Goal: Task Accomplishment & Management: Use online tool/utility

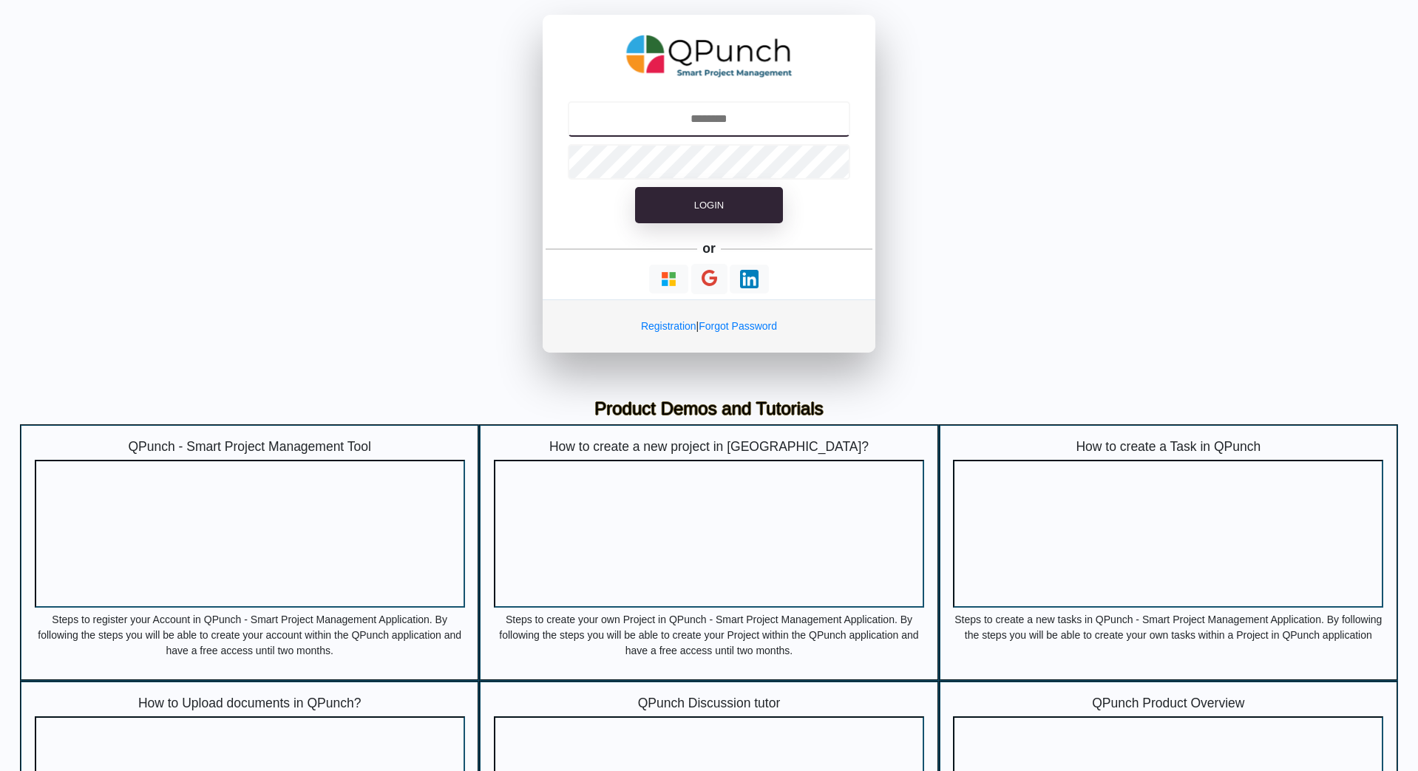
click at [740, 129] on input "text" at bounding box center [709, 118] width 283 height 35
type input "**********"
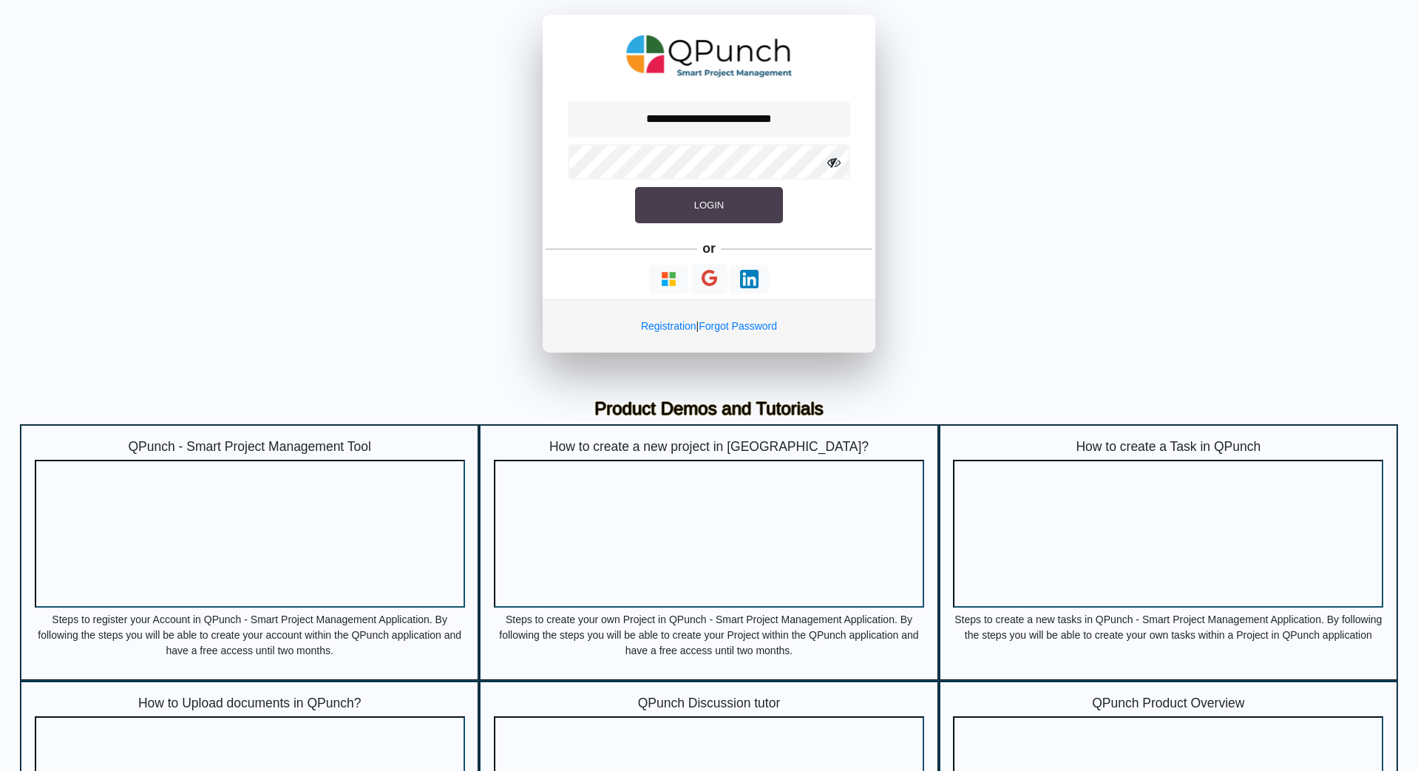
click at [736, 207] on button "Login" at bounding box center [709, 205] width 148 height 37
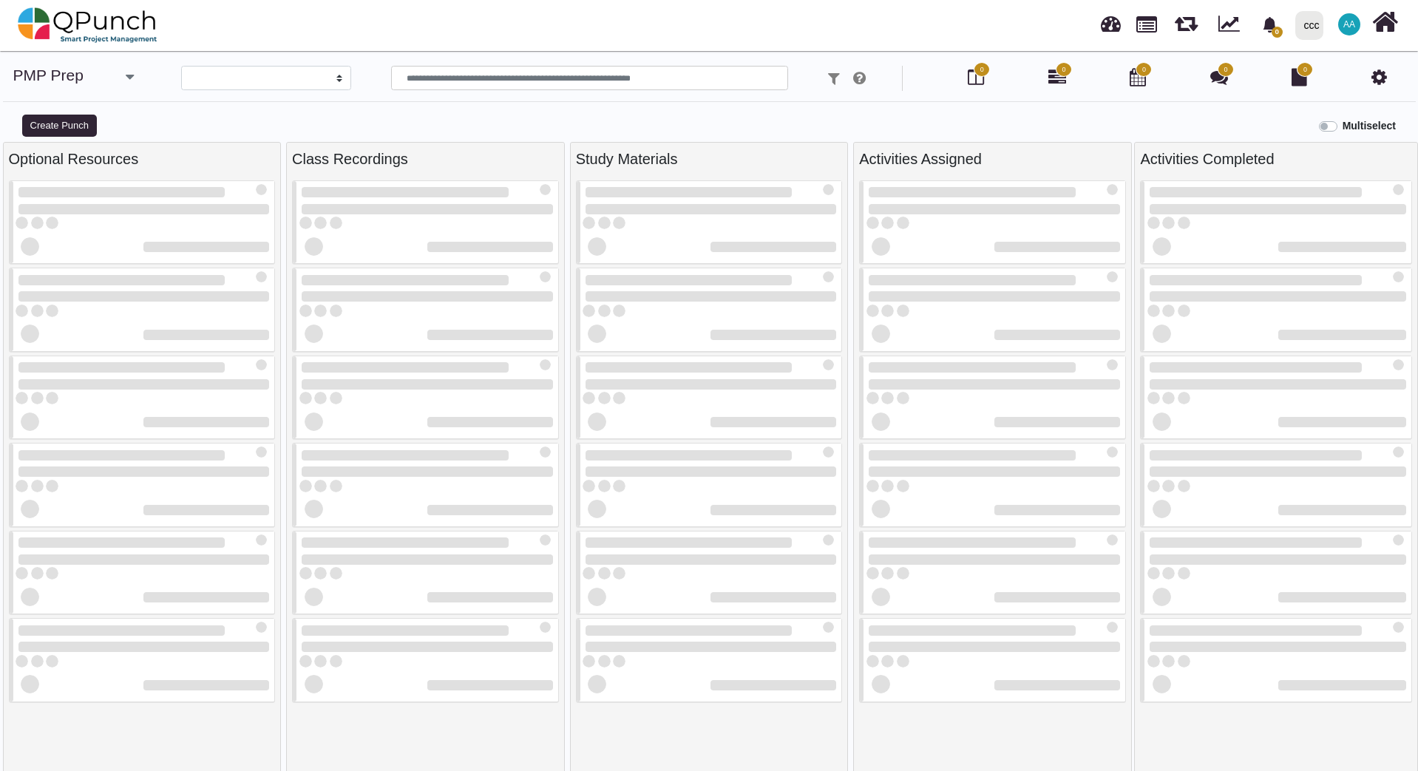
select select
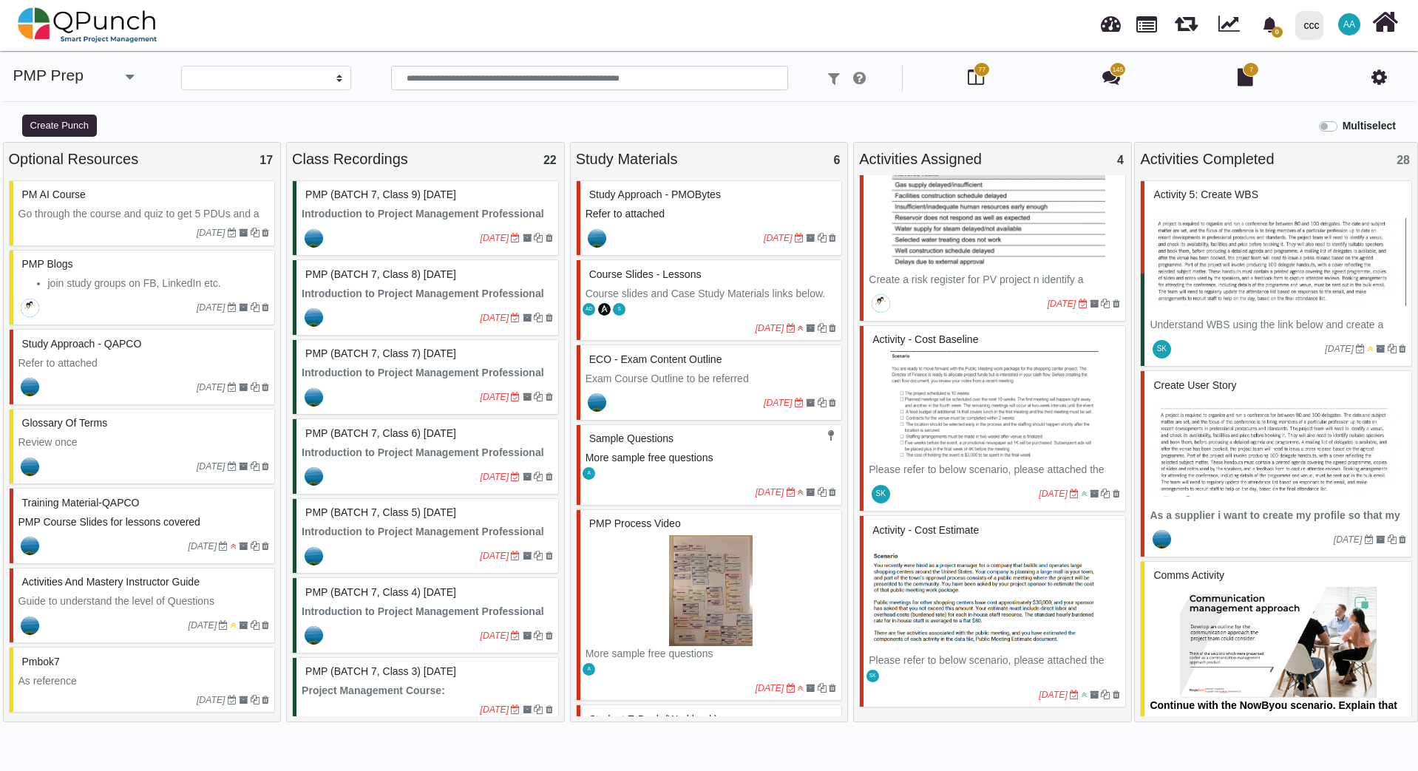
click at [771, 562] on img at bounding box center [710, 590] width 251 height 111
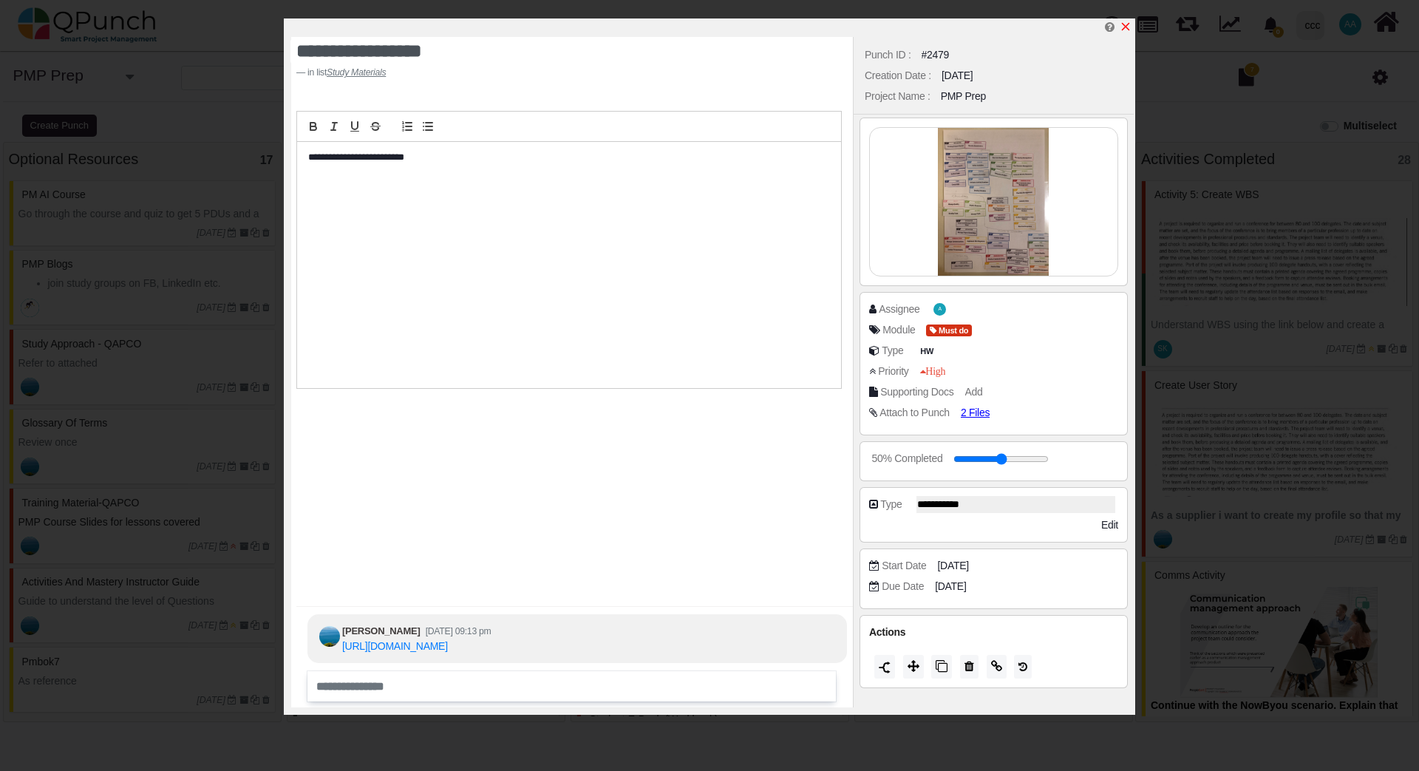
click at [1124, 27] on icon "x" at bounding box center [1126, 27] width 8 height 8
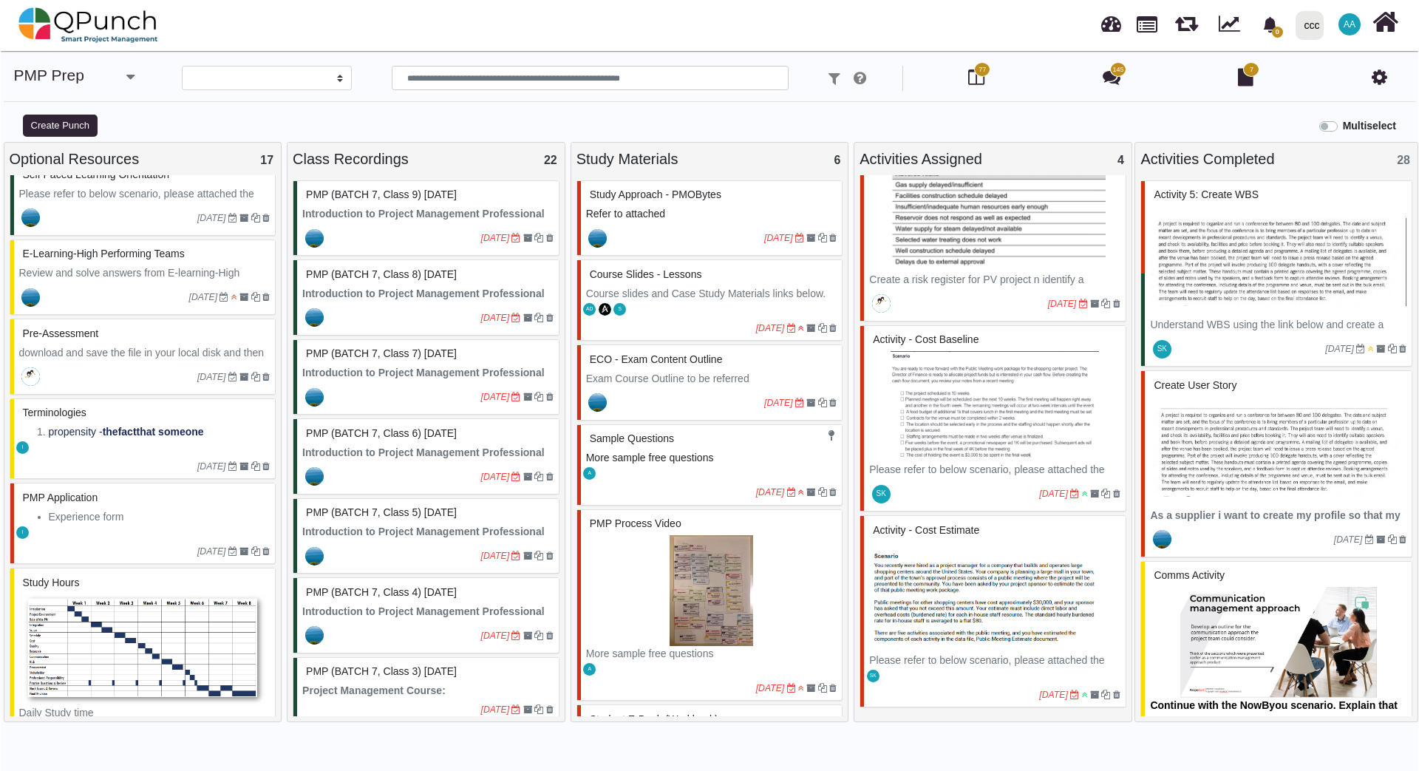
scroll to position [665, 0]
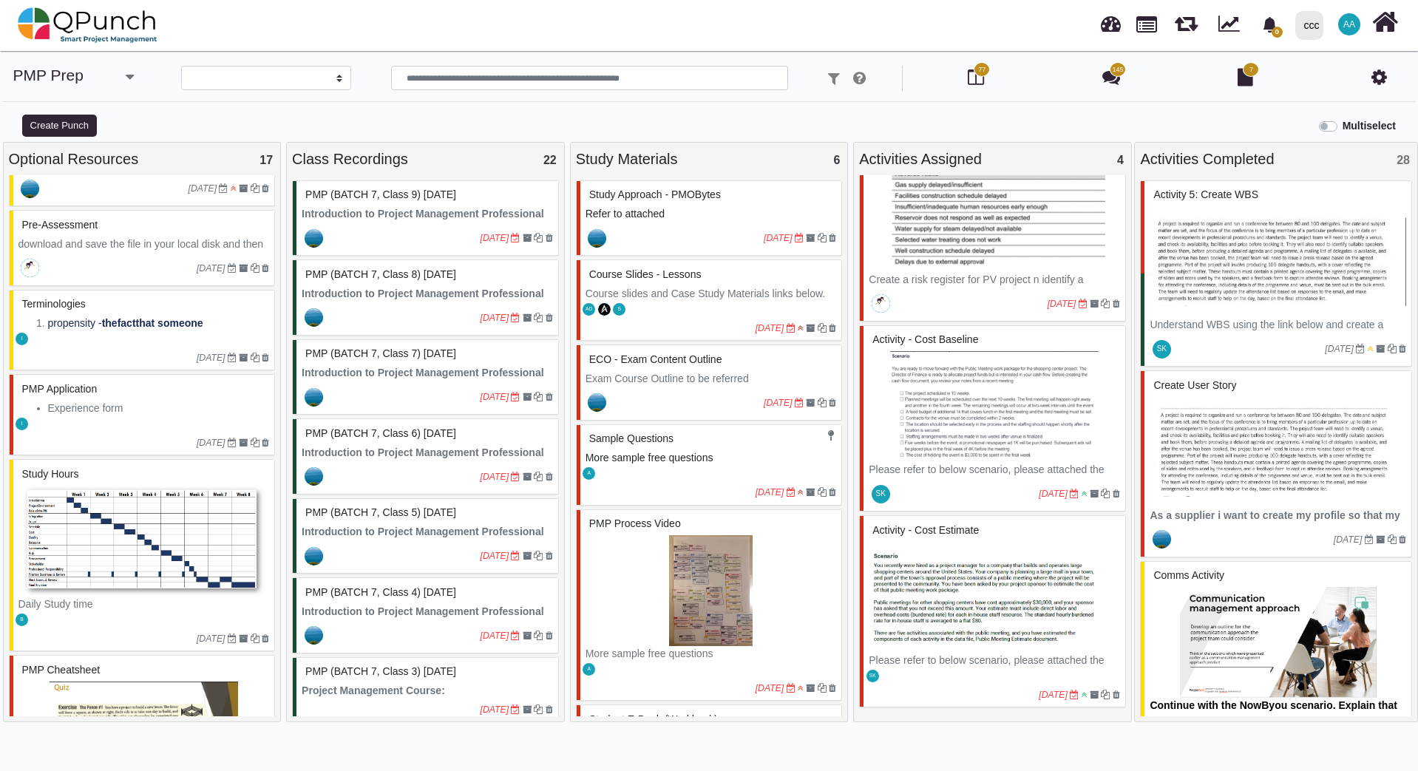
click at [140, 392] on div "PMP Application" at bounding box center [143, 389] width 251 height 23
select select "*******"
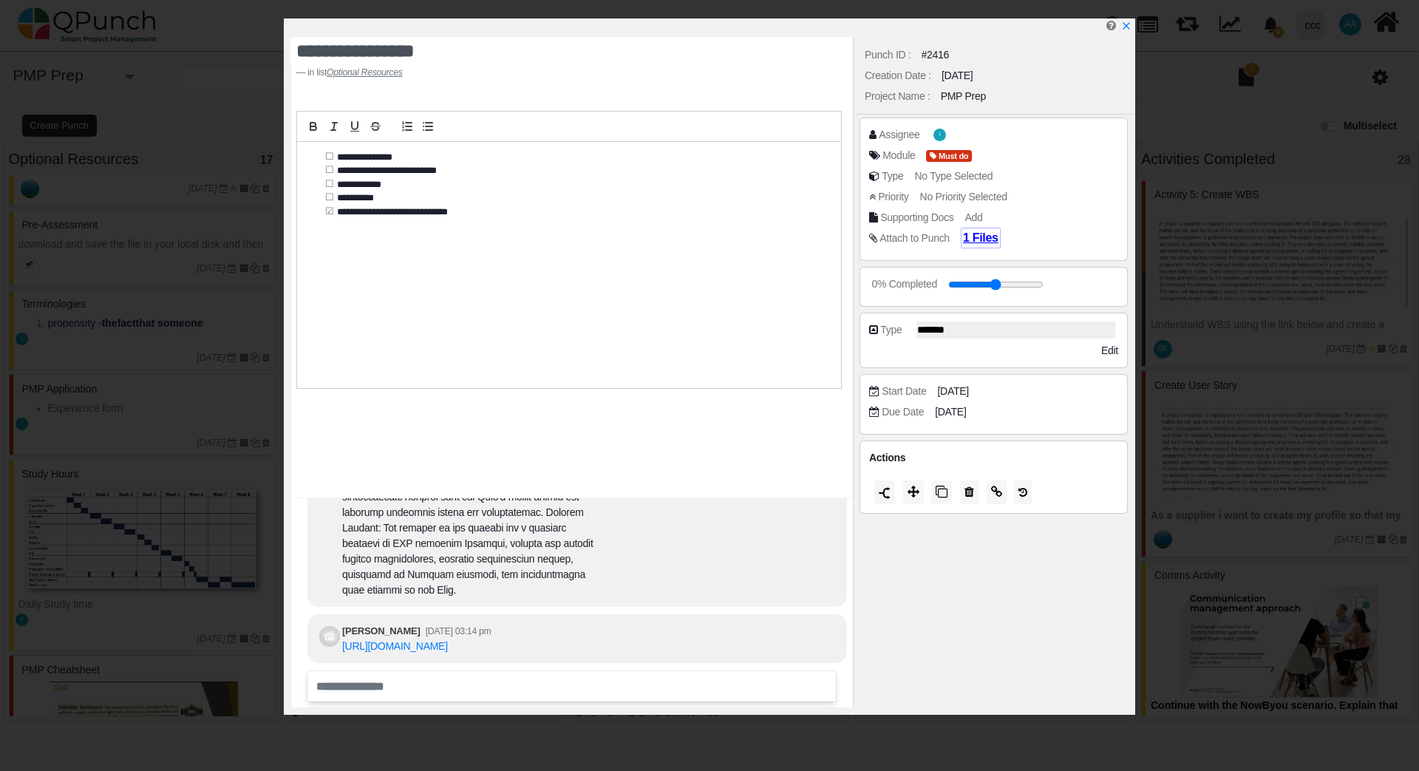
click at [964, 237] on span "1 Files" at bounding box center [980, 237] width 35 height 13
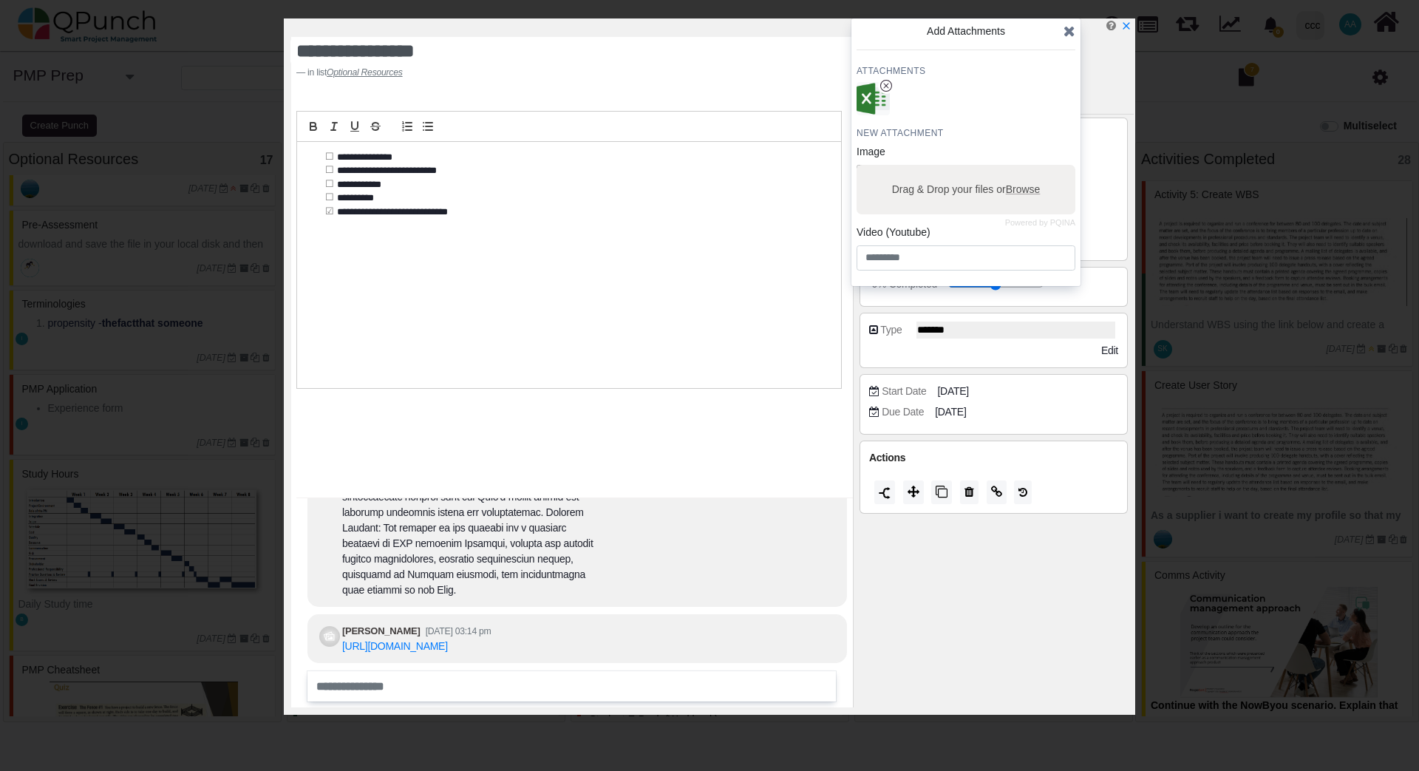
click at [1070, 30] on icon at bounding box center [1070, 31] width 12 height 15
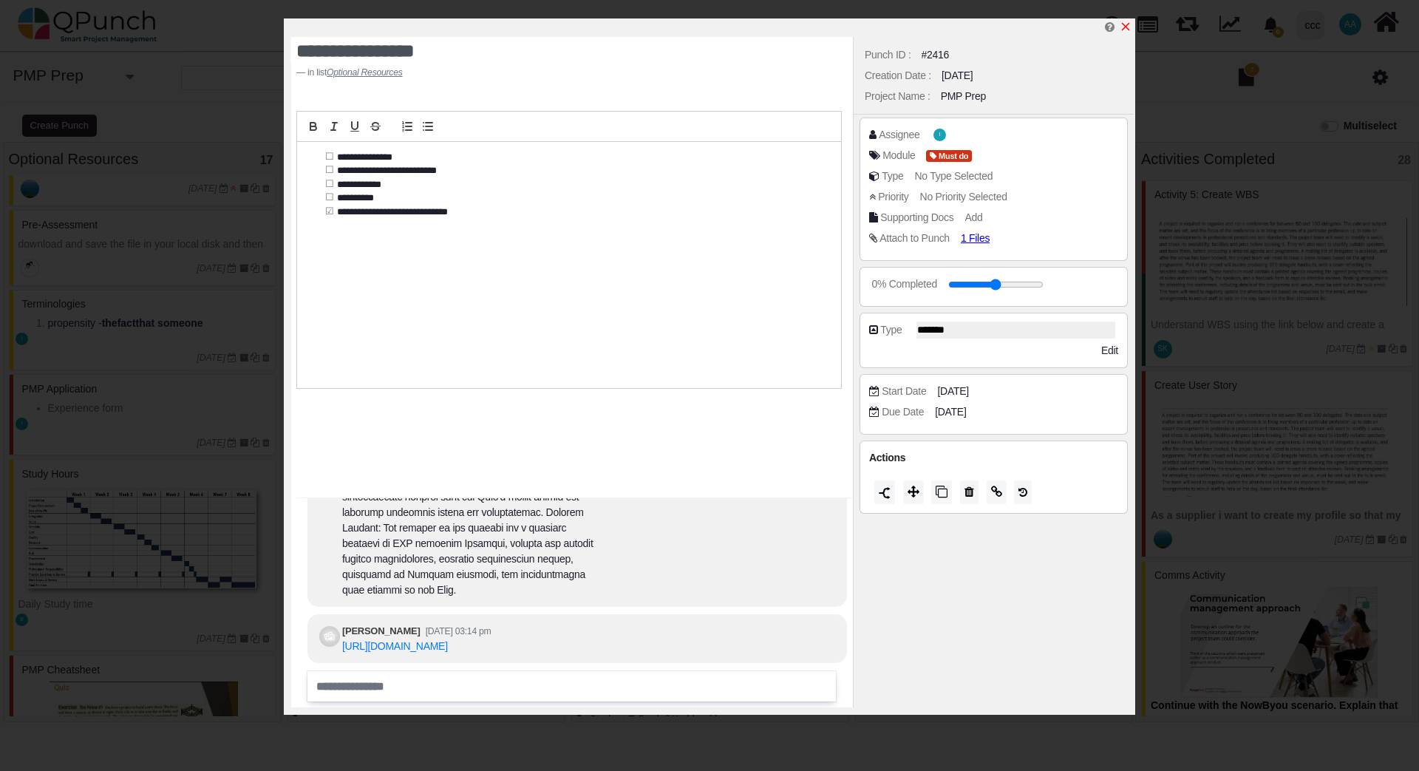
click at [1124, 26] on icon "x" at bounding box center [1126, 27] width 8 height 8
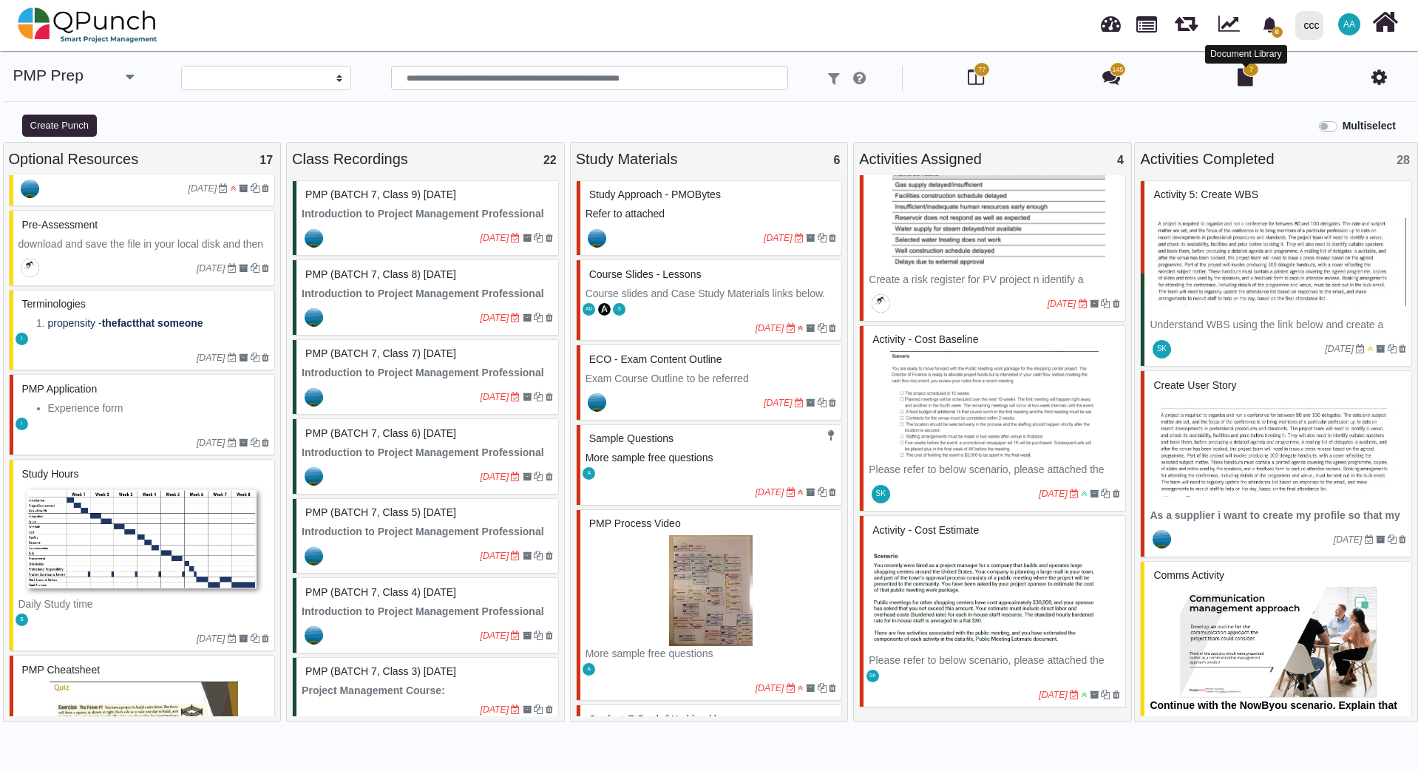
click at [1240, 69] on icon at bounding box center [1245, 77] width 16 height 18
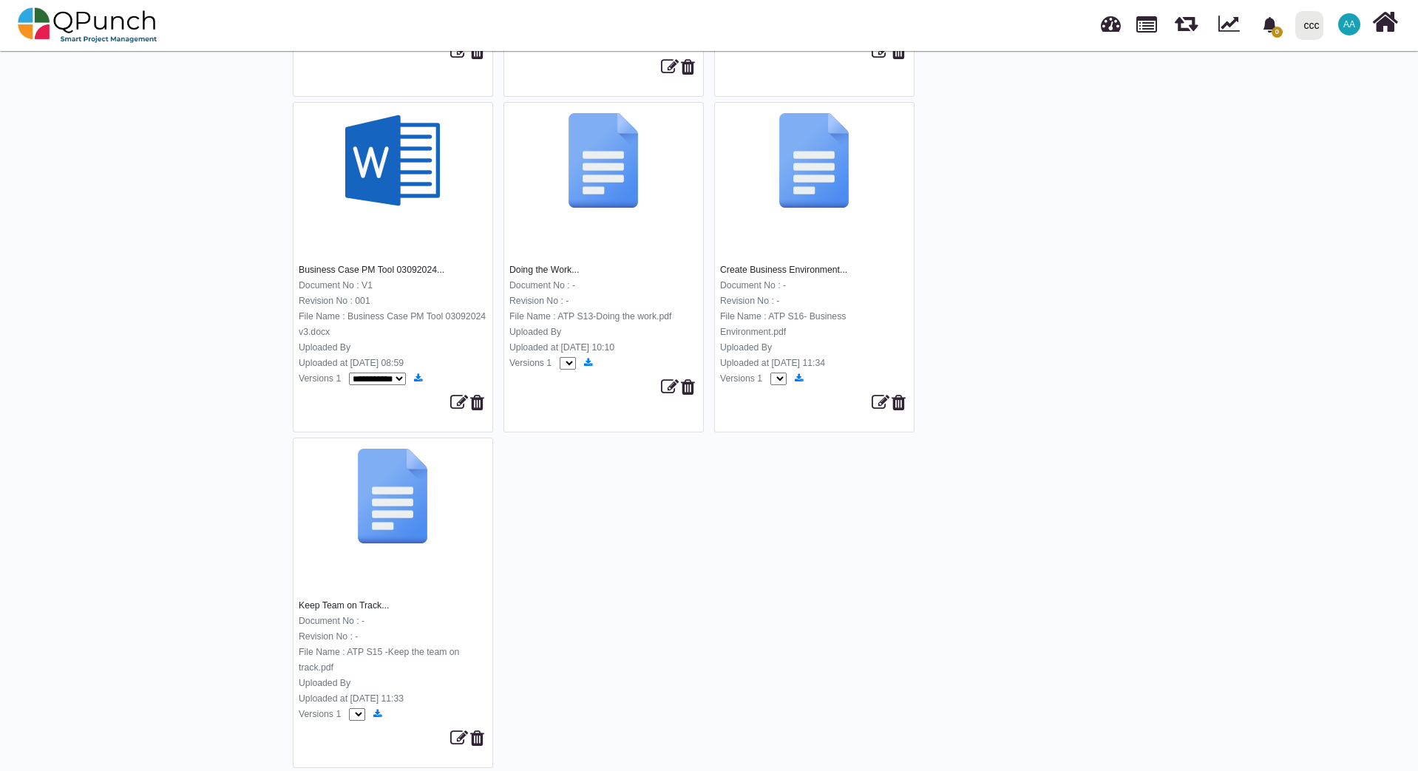
scroll to position [380, 0]
